Goal: Information Seeking & Learning: Check status

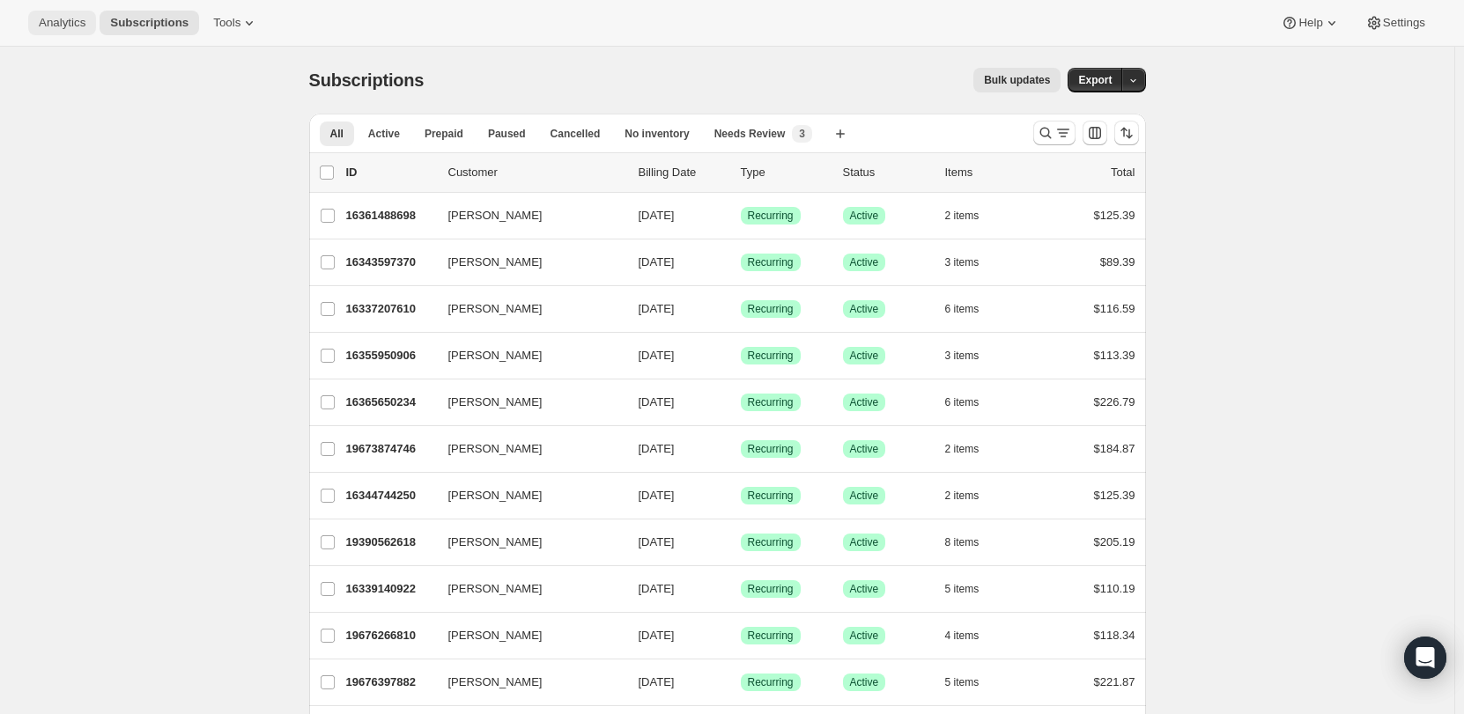
click at [50, 18] on span "Analytics" at bounding box center [62, 23] width 47 height 14
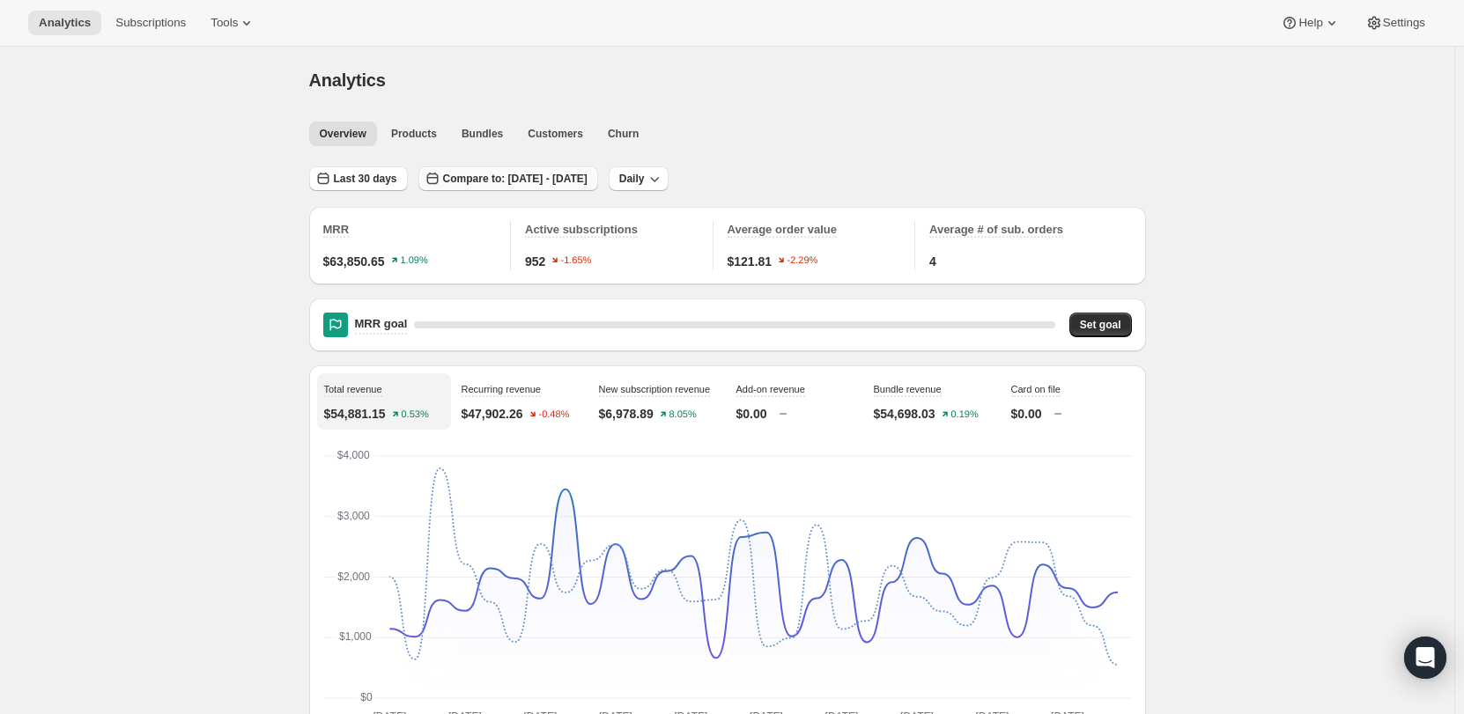
click at [579, 181] on span "Compare to: [DATE] - [DATE]" at bounding box center [515, 179] width 144 height 14
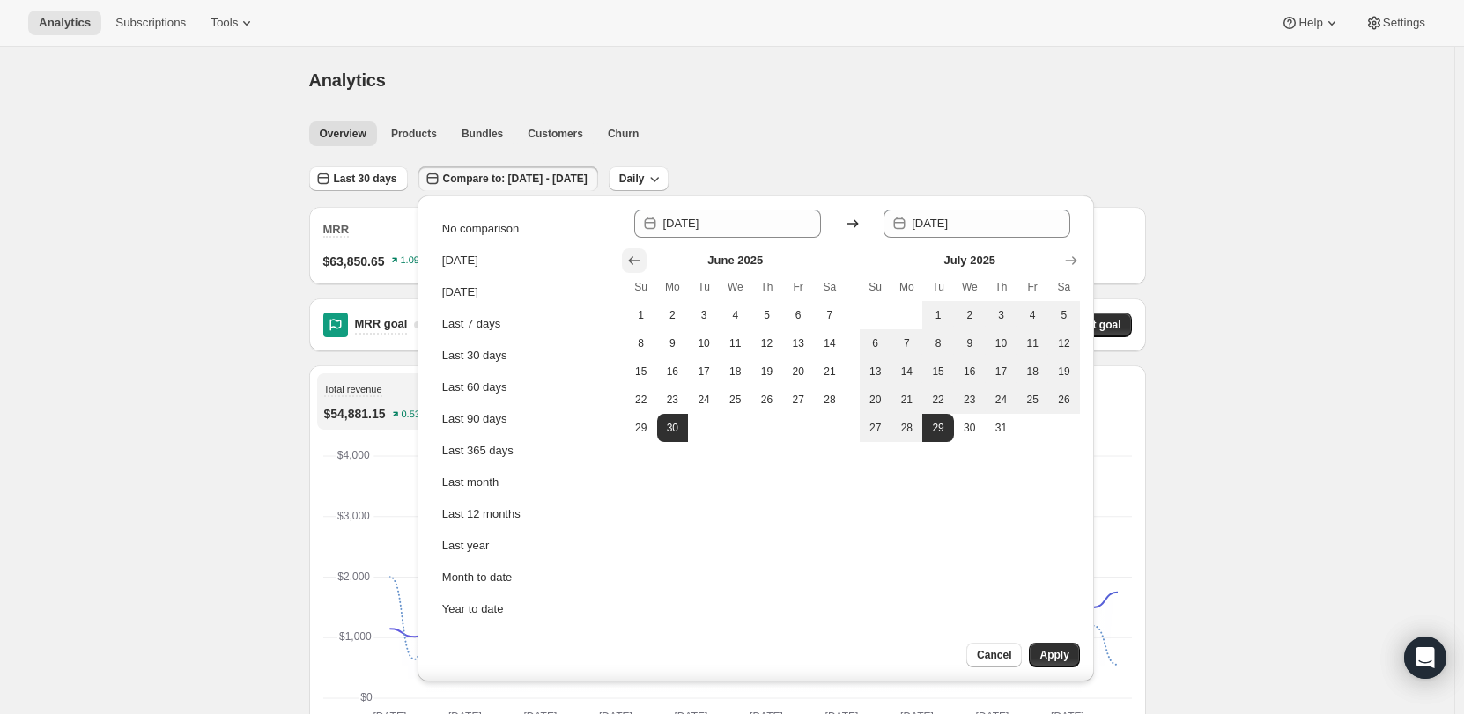
click at [639, 264] on icon "Show previous month, May 2025" at bounding box center [634, 261] width 18 height 18
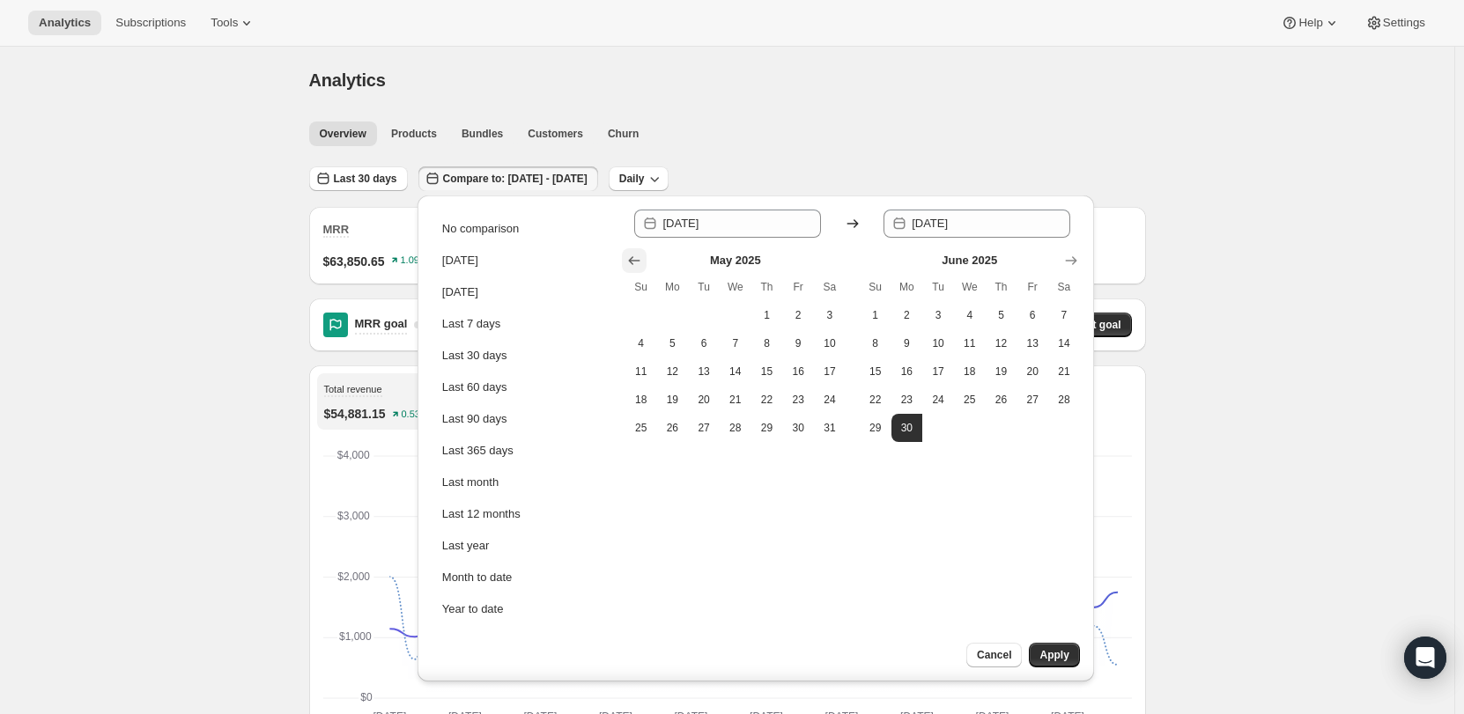
click at [639, 264] on icon "Show previous month, April 2025" at bounding box center [634, 261] width 18 height 18
click at [639, 264] on icon "Show previous month, March 2025" at bounding box center [634, 261] width 18 height 18
click at [639, 264] on icon "Show previous month, January 2025" at bounding box center [634, 261] width 18 height 18
click at [735, 321] on span "1" at bounding box center [736, 315] width 18 height 14
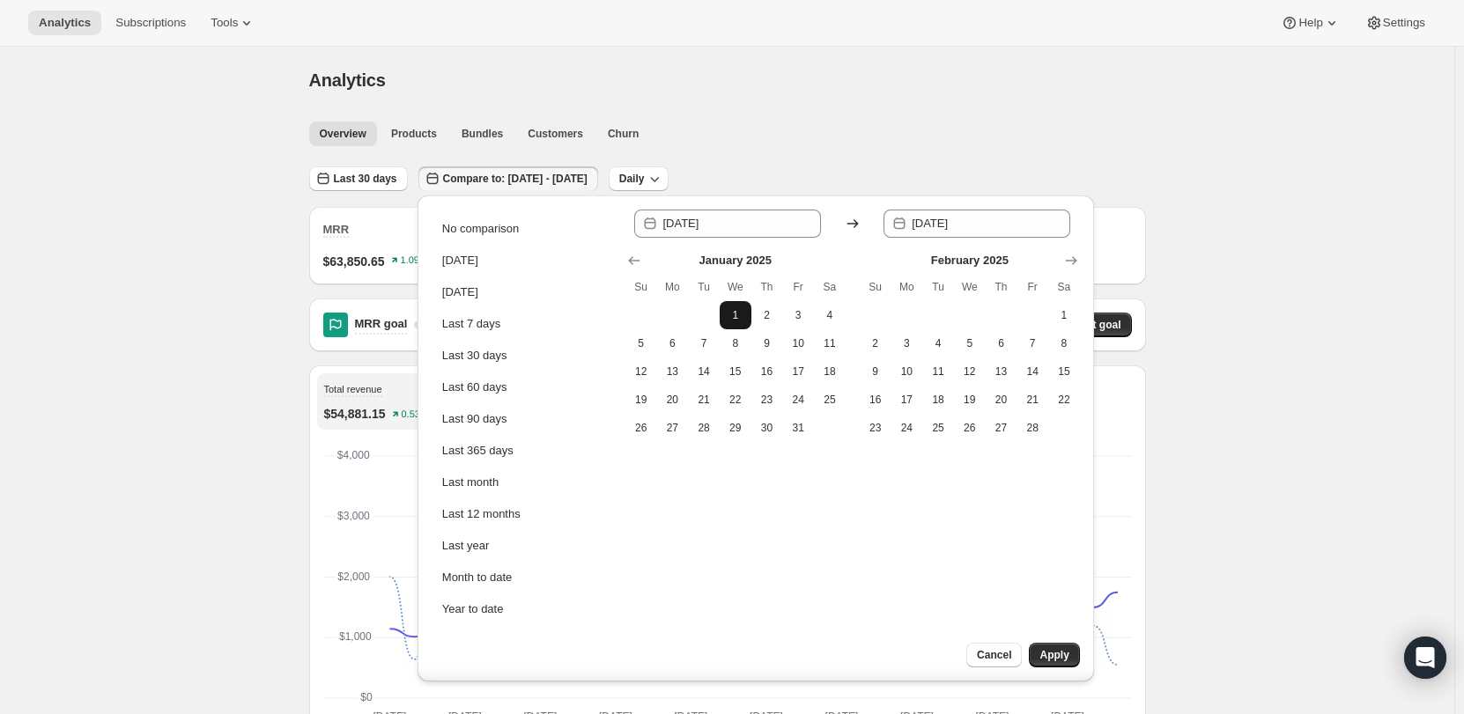
type input "[DATE]"
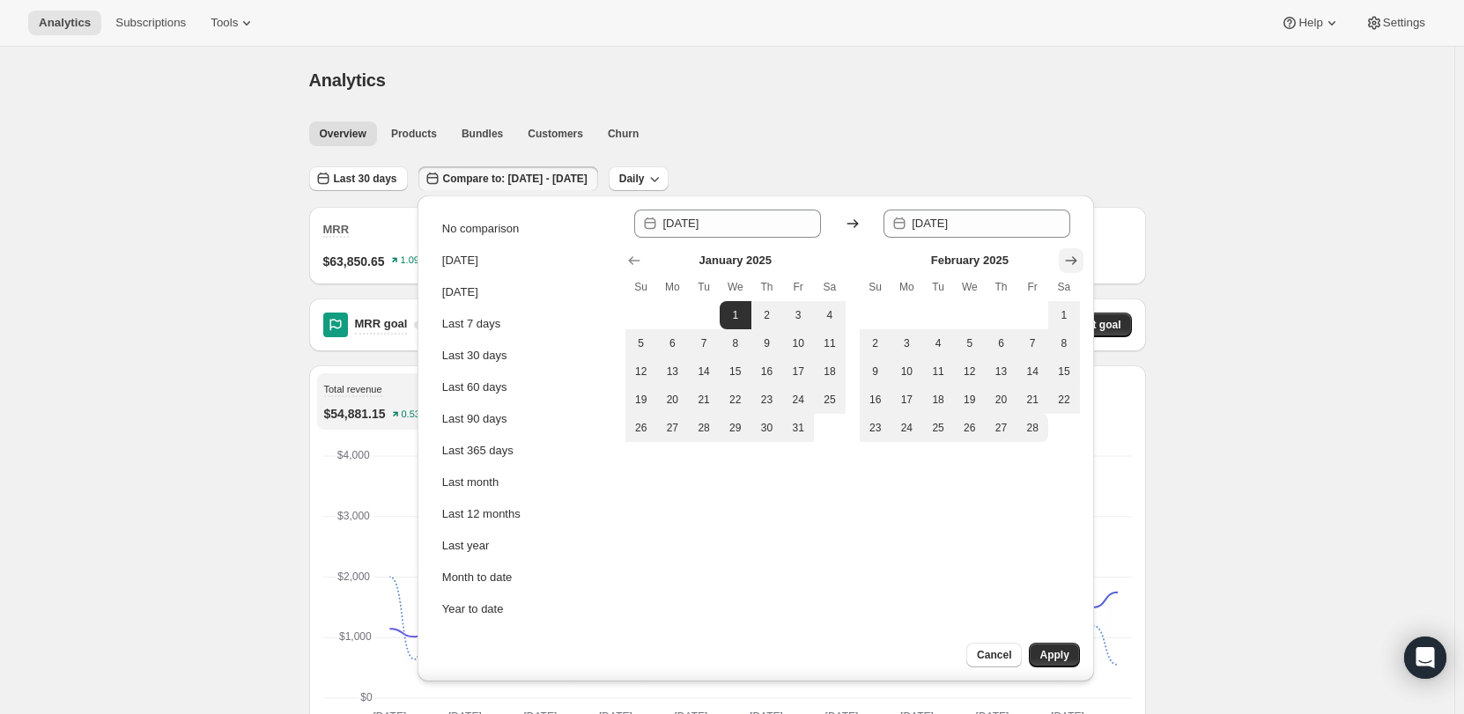
click at [1071, 262] on icon "Show next month, March 2025" at bounding box center [1071, 261] width 18 height 18
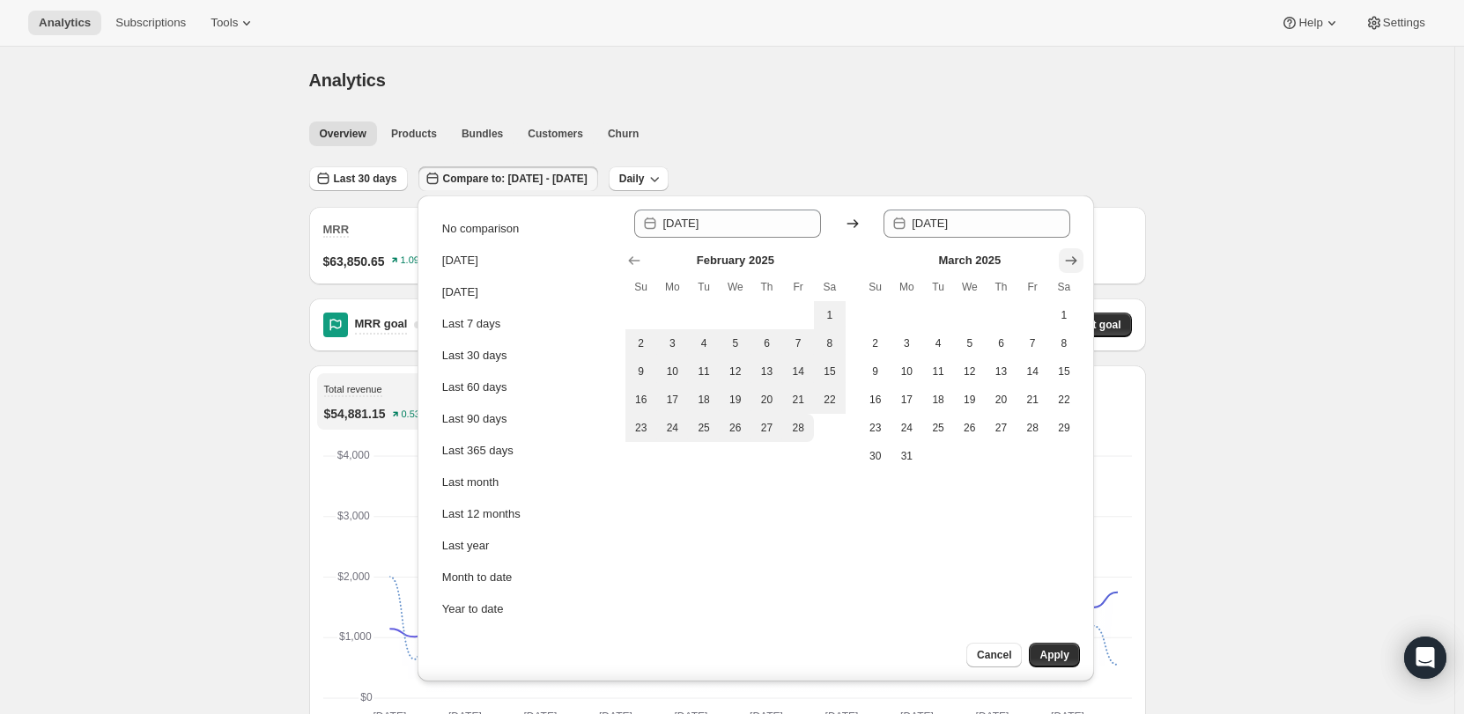
click at [1071, 262] on icon "Show next month, April 2025" at bounding box center [1071, 261] width 18 height 18
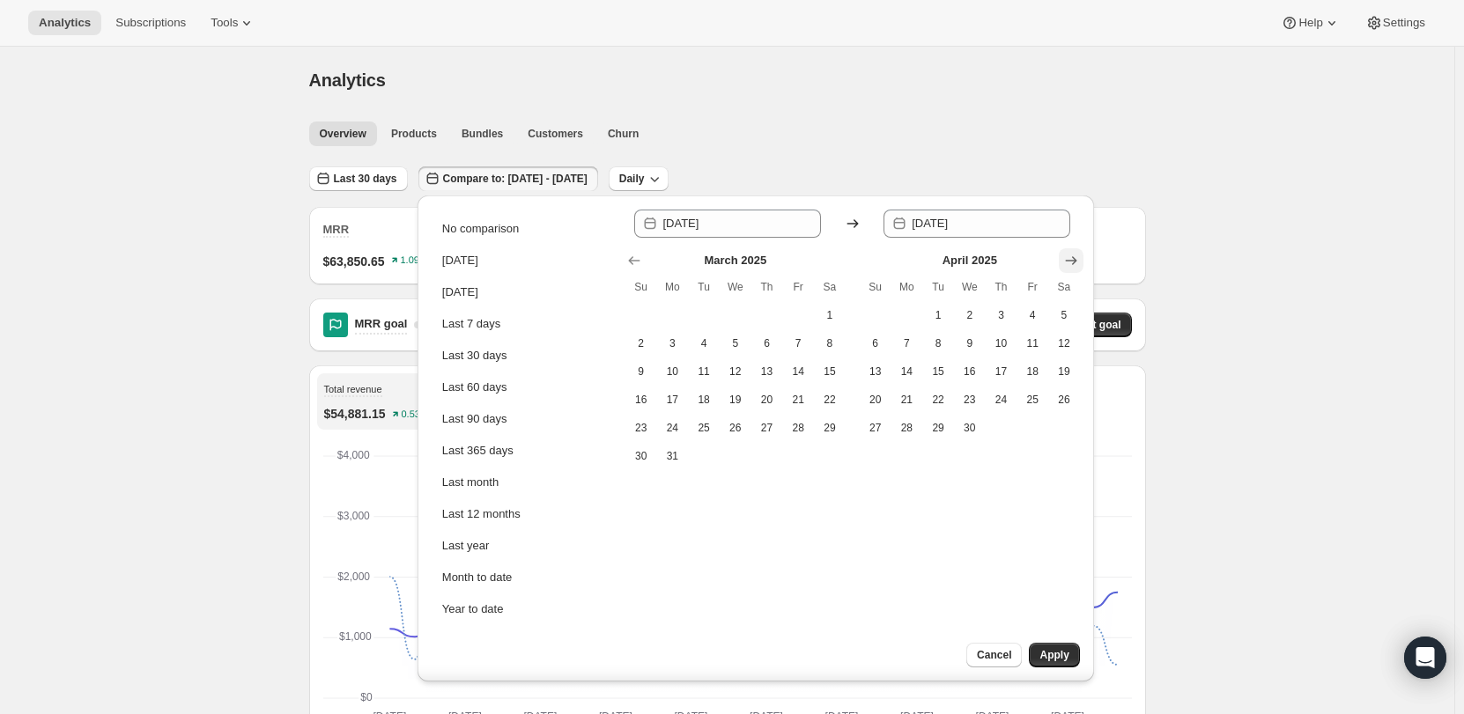
click at [1071, 262] on icon "Show next month, May 2025" at bounding box center [1071, 261] width 18 height 18
click at [1071, 262] on icon "Show next month, June 2025" at bounding box center [1071, 261] width 18 height 18
click at [1071, 262] on icon "Show next month, July 2025" at bounding box center [1071, 261] width 18 height 18
click at [1071, 262] on icon "Show next month, August 2025" at bounding box center [1071, 261] width 18 height 18
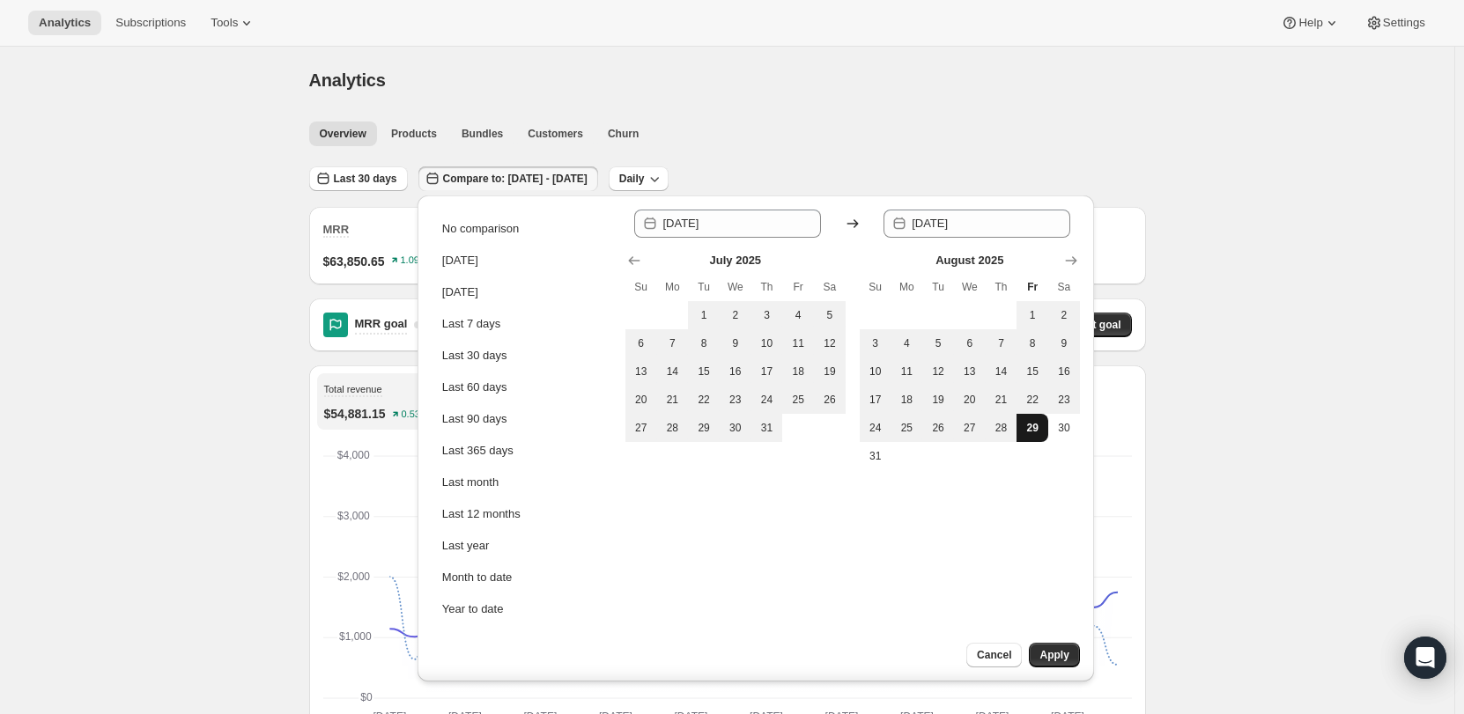
click at [1034, 438] on button "29" at bounding box center [1032, 428] width 32 height 28
type input "[DATE]"
click at [1055, 661] on span "Apply" at bounding box center [1053, 655] width 29 height 14
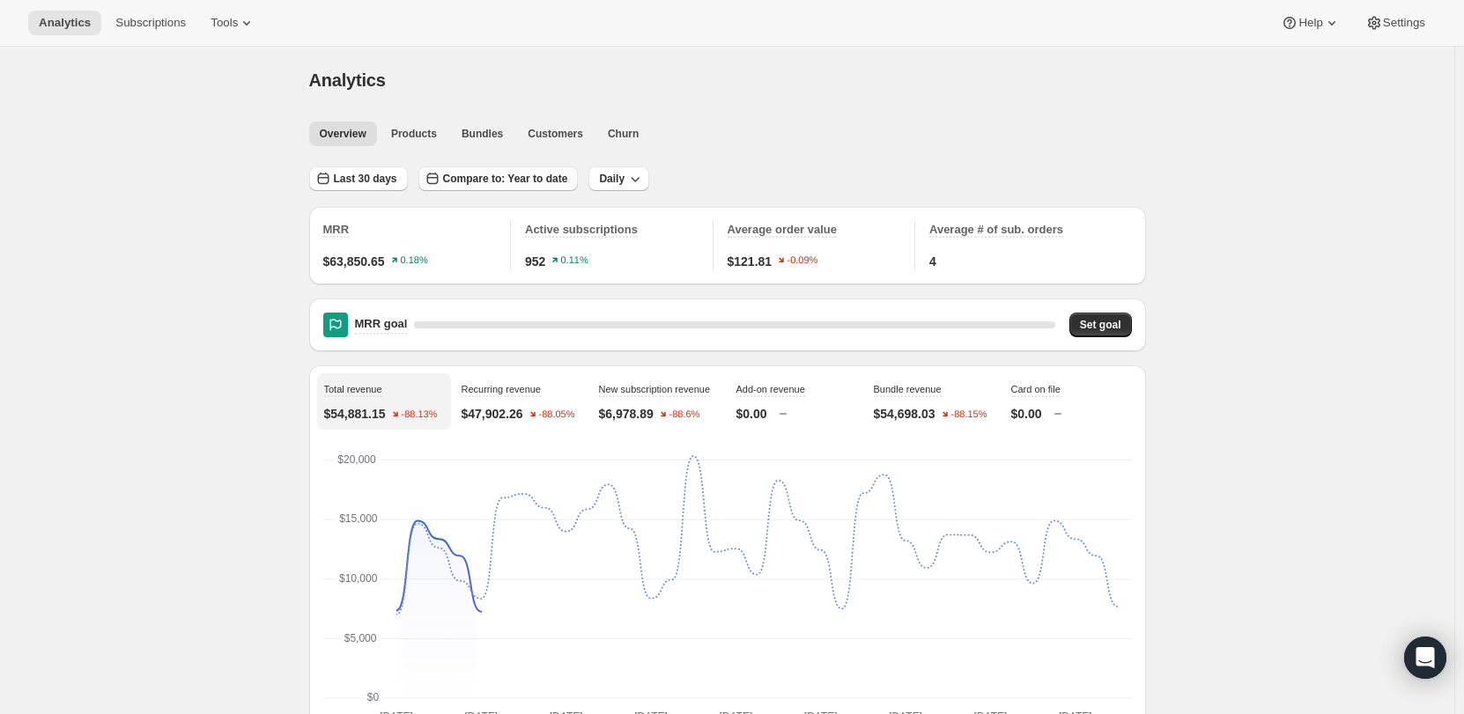
click at [454, 173] on span "Compare to: Year to date" at bounding box center [505, 179] width 125 height 14
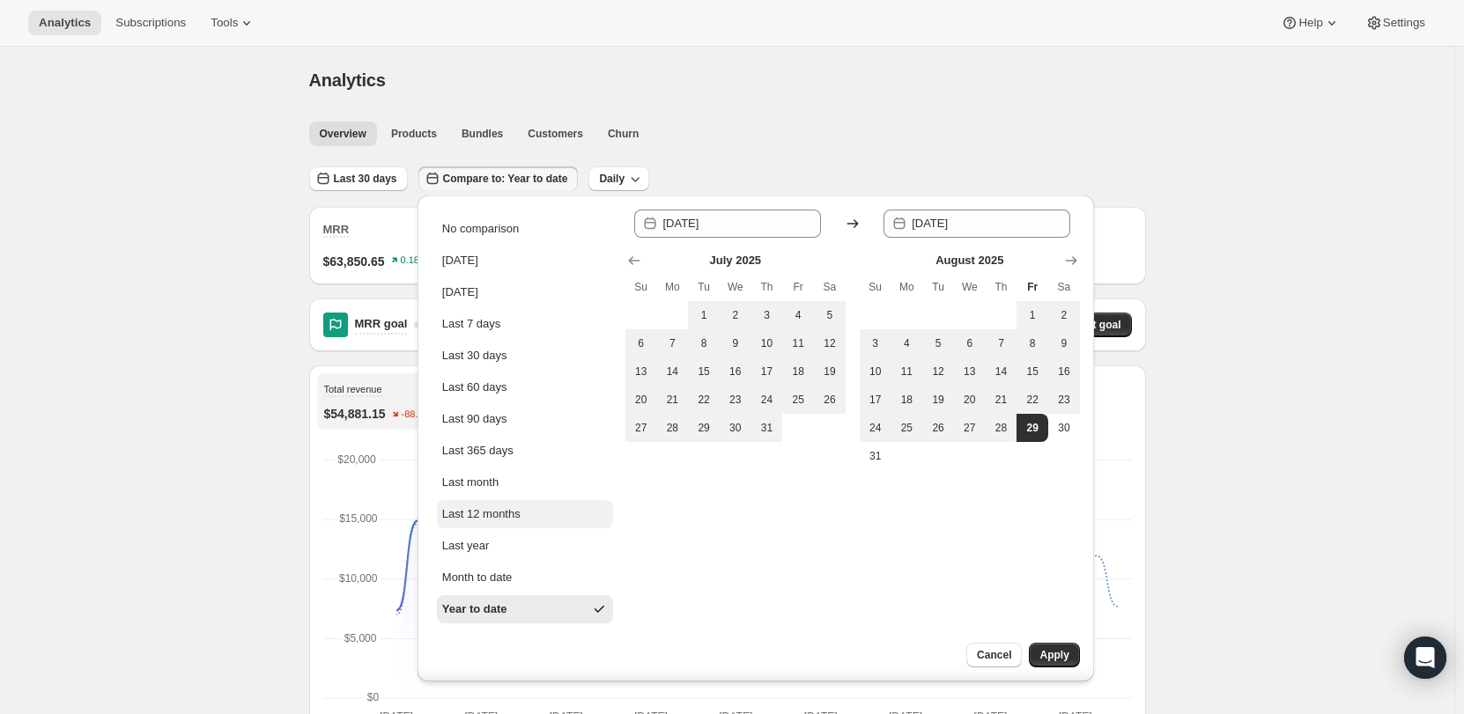
click at [509, 525] on button "Last 12 months" at bounding box center [525, 514] width 176 height 28
type input "[DATE]"
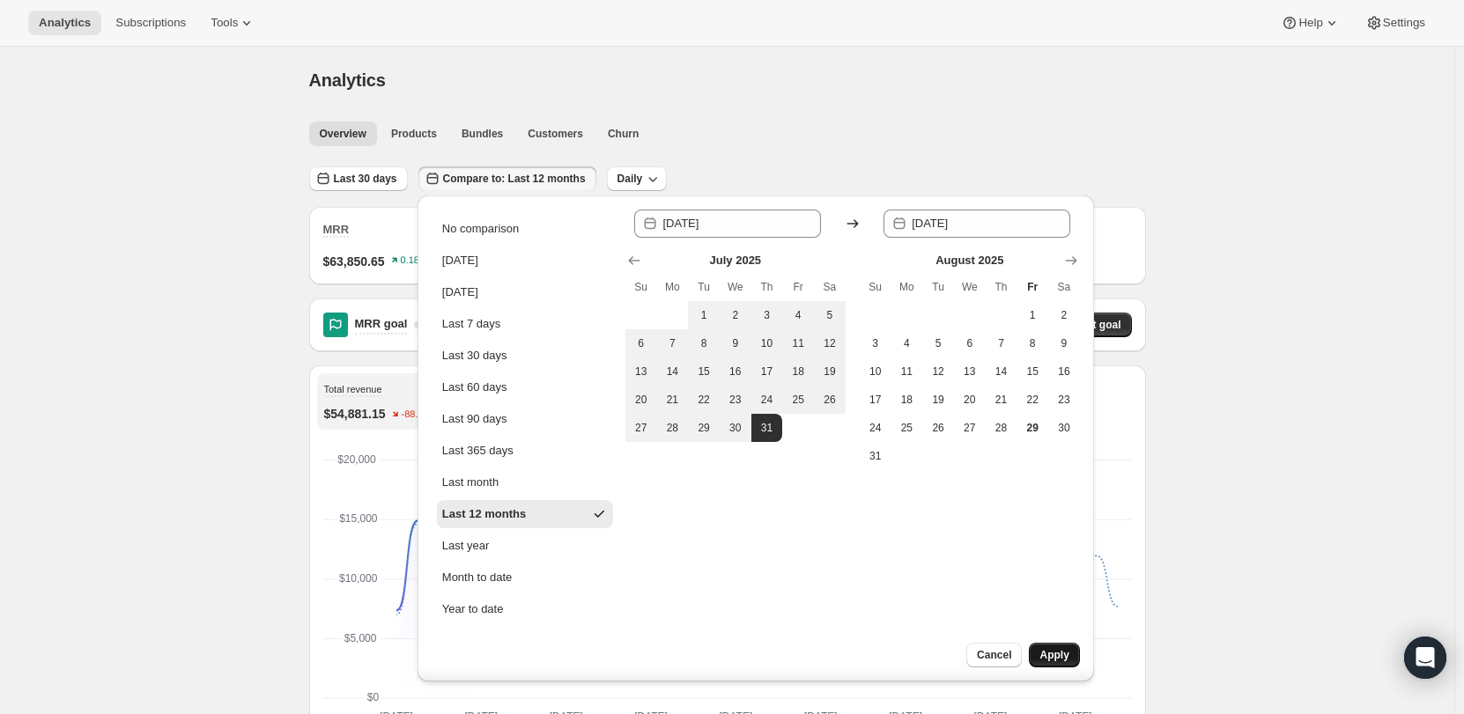
click at [1068, 659] on span "Apply" at bounding box center [1053, 655] width 29 height 14
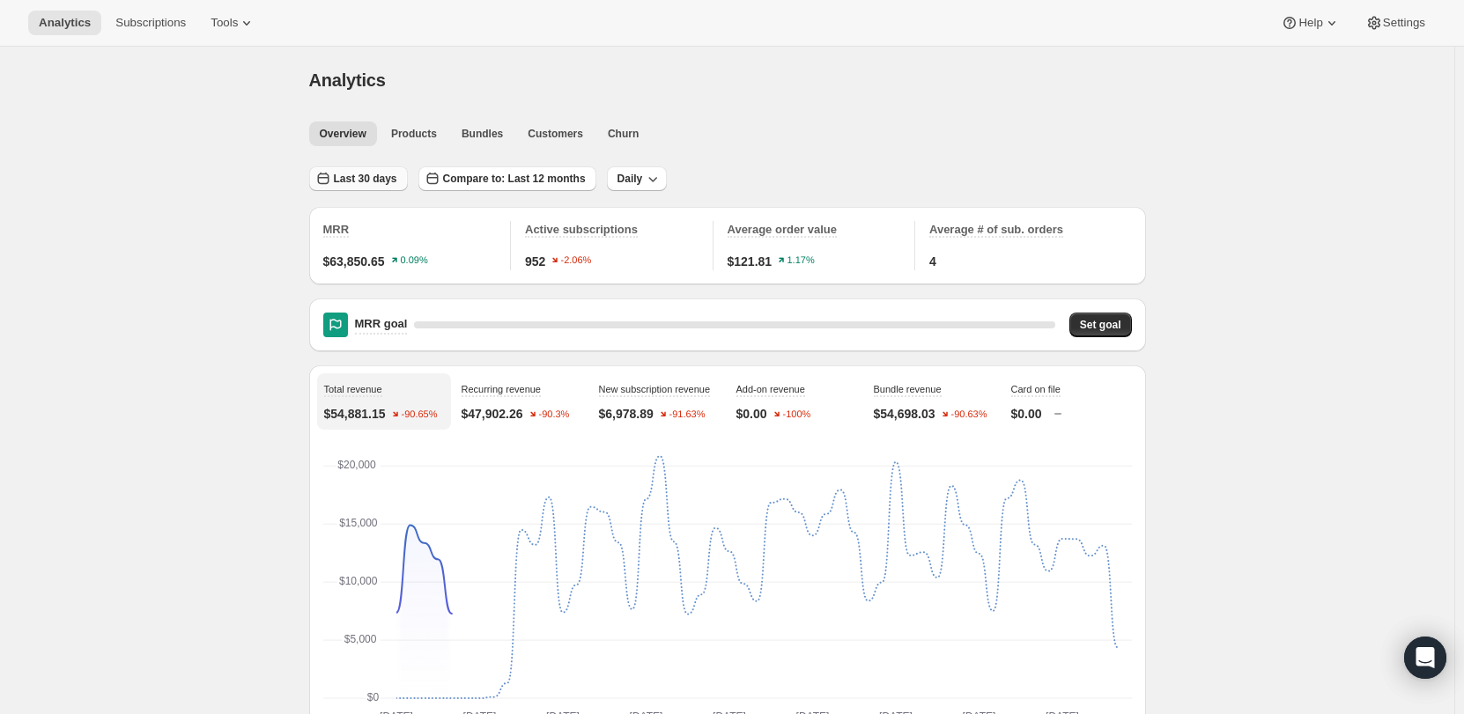
click at [380, 174] on span "Last 30 days" at bounding box center [365, 179] width 63 height 14
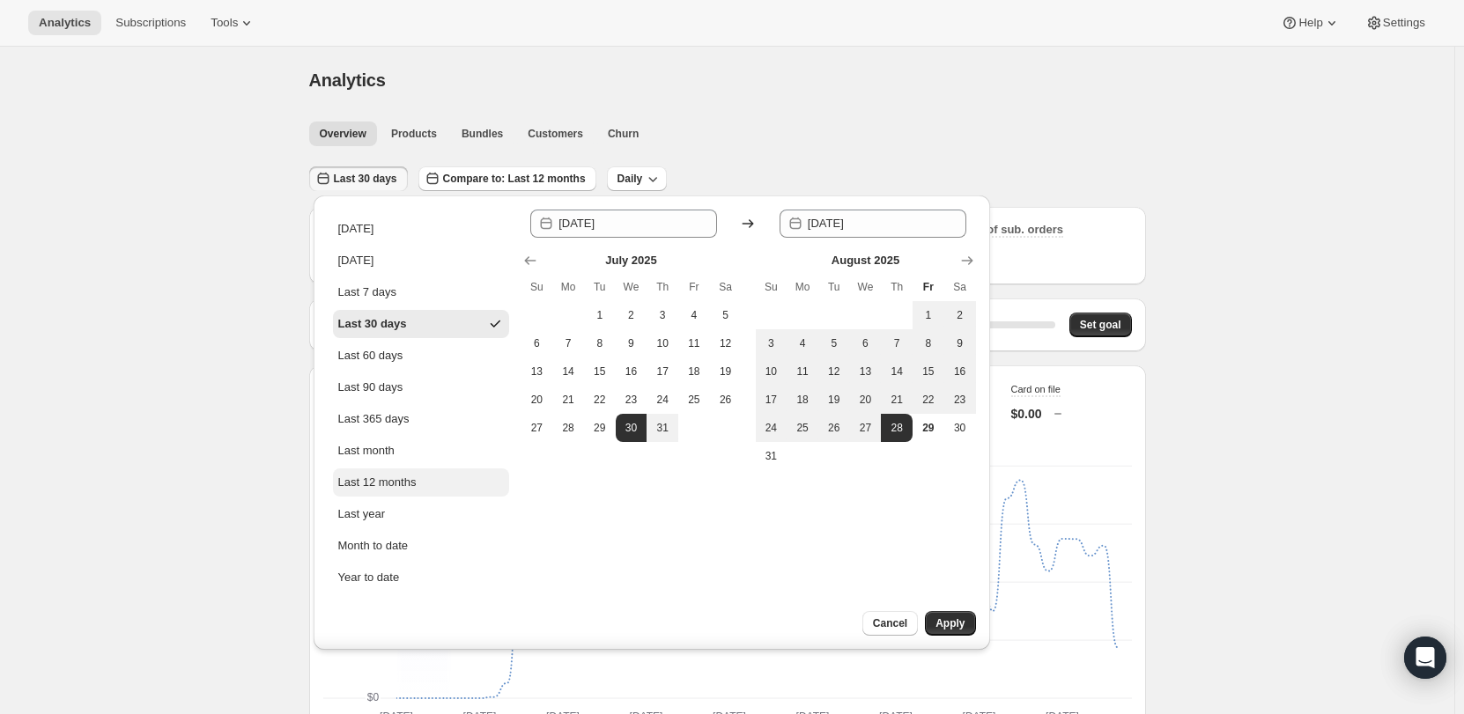
click at [380, 484] on div "Last 12 months" at bounding box center [377, 483] width 78 height 18
type input "[DATE]"
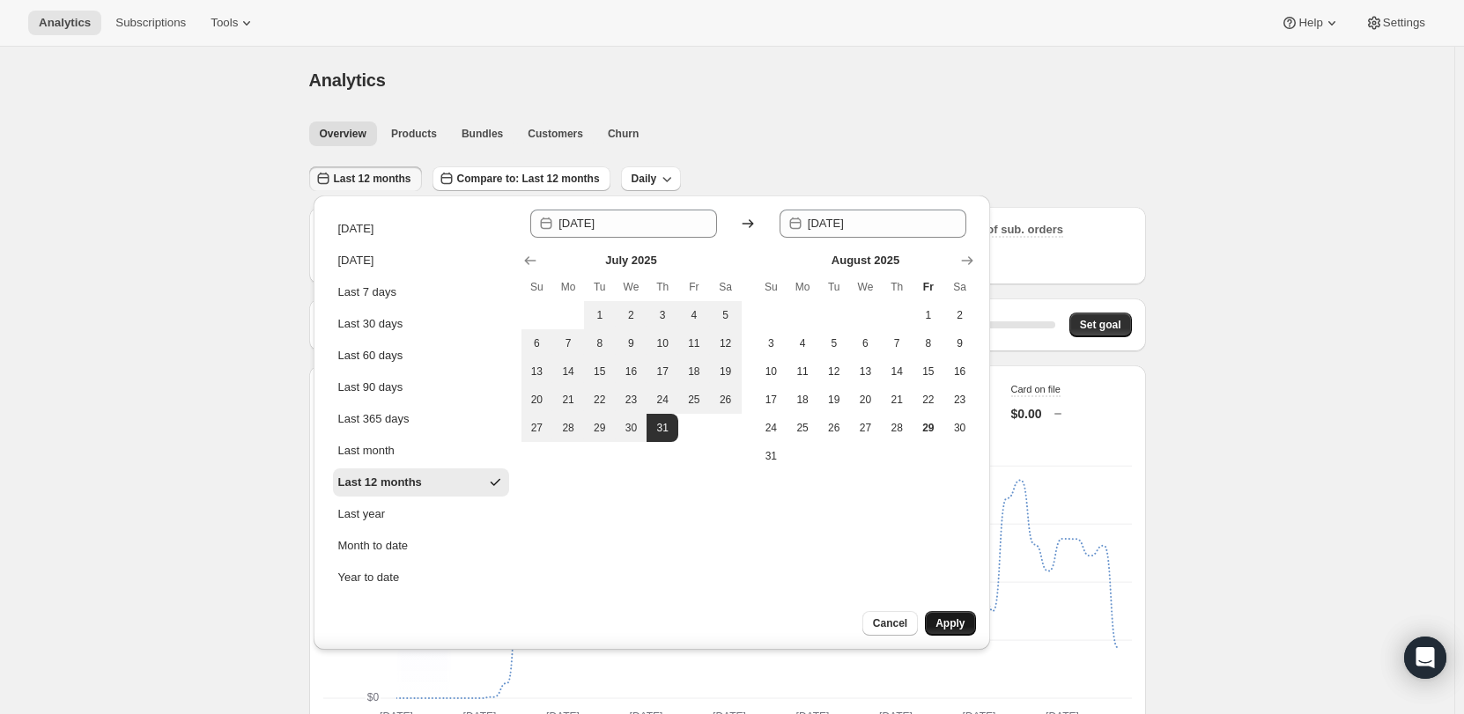
click at [956, 616] on button "Apply" at bounding box center [950, 623] width 50 height 25
